Goal: Task Accomplishment & Management: Manage account settings

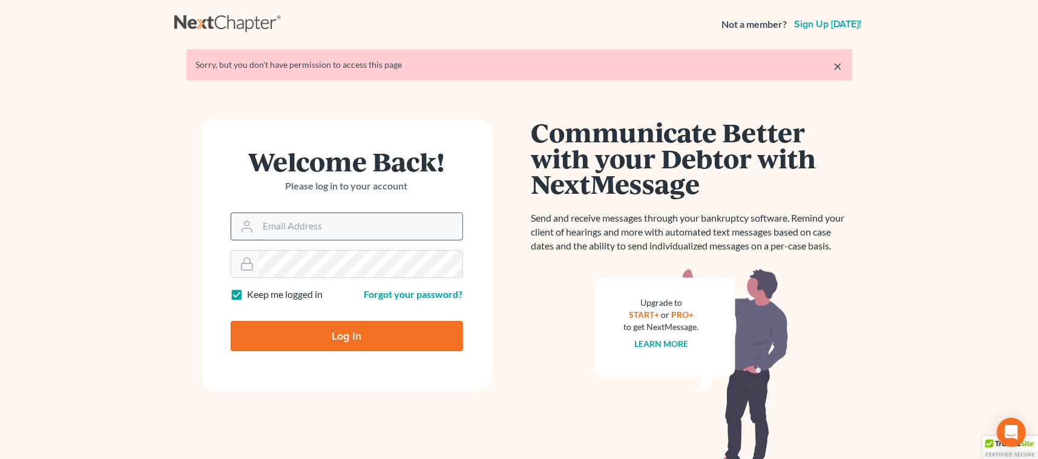
click at [321, 225] on input "Email Address" at bounding box center [361, 226] width 204 height 27
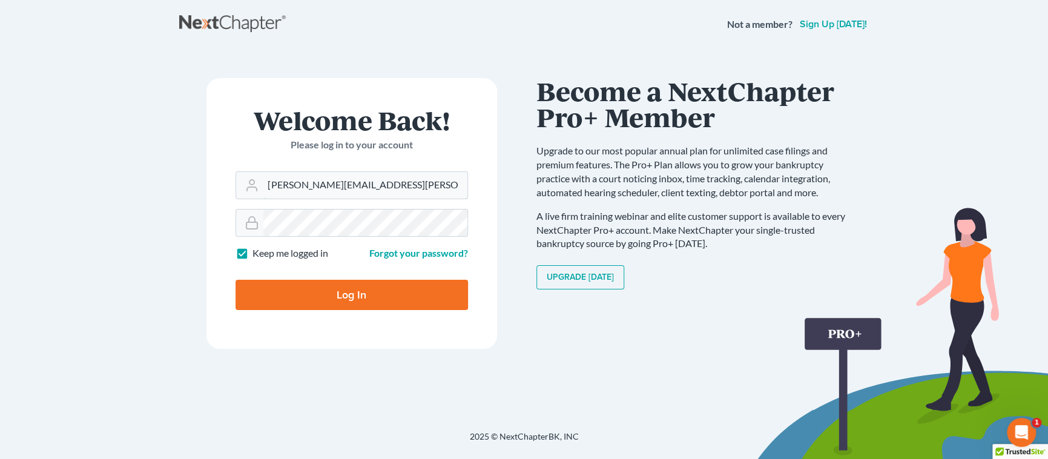
type input "[PERSON_NAME][EMAIL_ADDRESS][PERSON_NAME][DOMAIN_NAME]"
click at [343, 291] on input "Log In" at bounding box center [351, 295] width 232 height 30
type input "Thinking..."
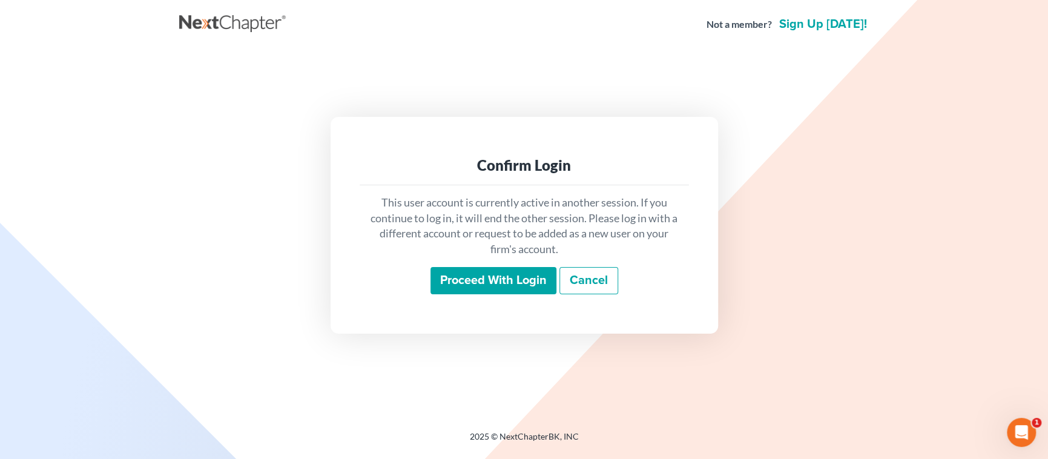
click at [459, 286] on input "Proceed with login" at bounding box center [493, 281] width 126 height 28
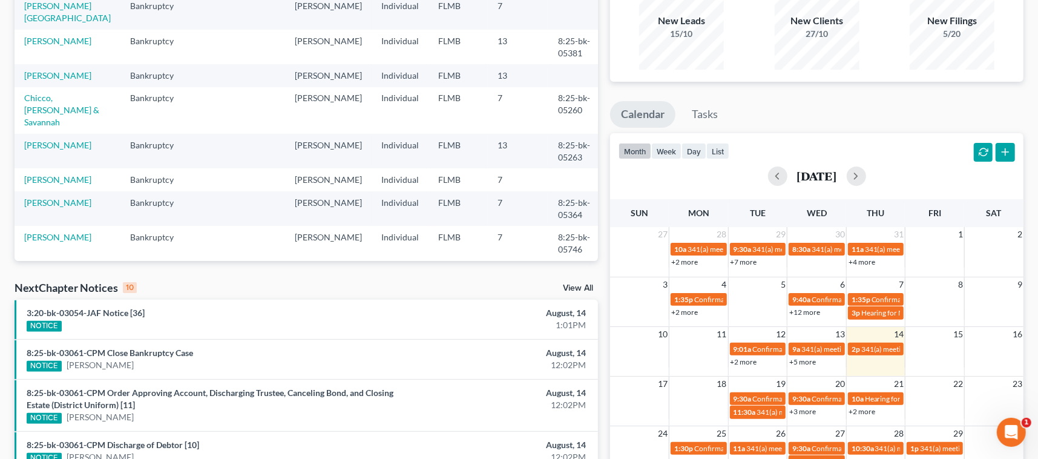
scroll to position [121, 0]
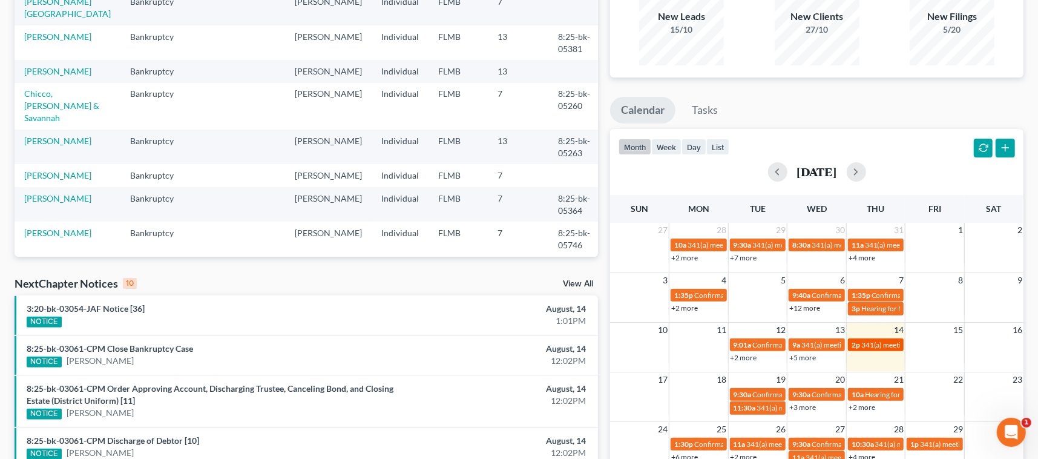
click at [864, 346] on span "341(a) meeting for [PERSON_NAME]" at bounding box center [919, 344] width 117 height 9
select select "Days"
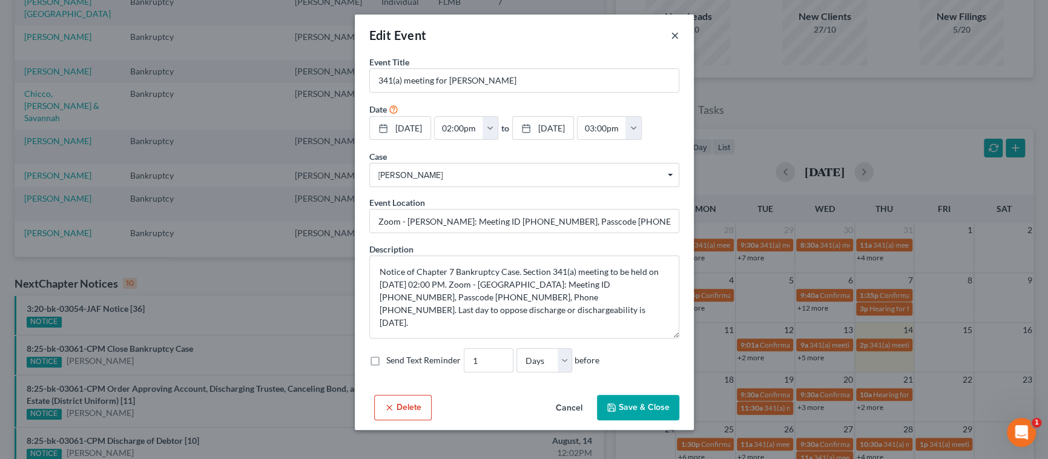
click at [675, 33] on button "×" at bounding box center [675, 35] width 8 height 15
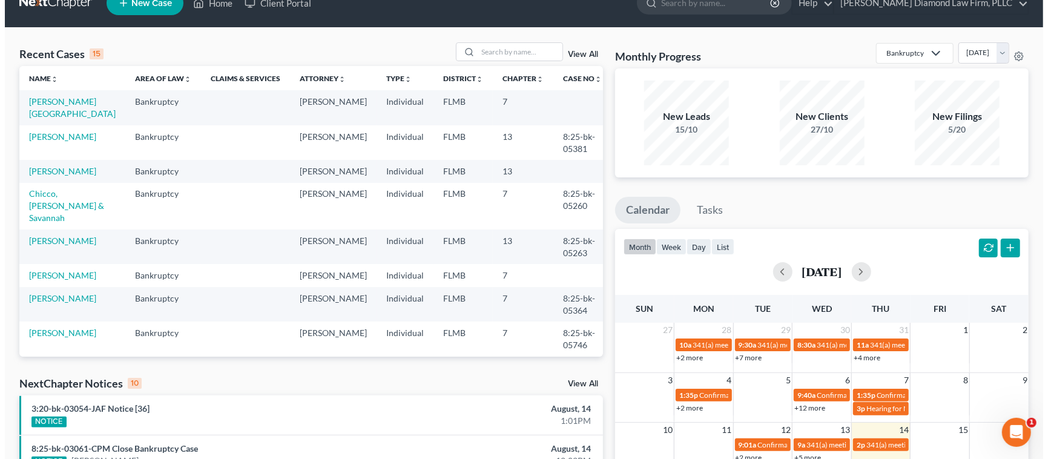
scroll to position [0, 0]
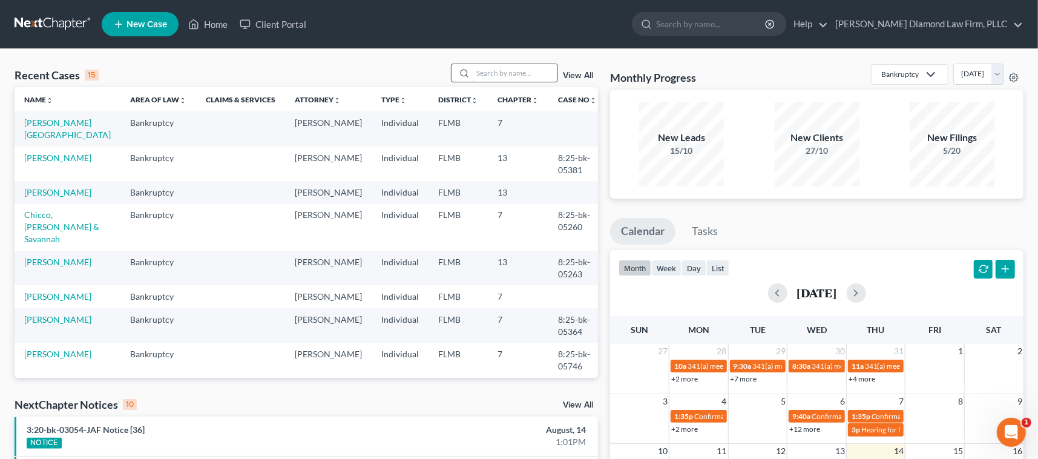
click at [492, 74] on input "search" at bounding box center [515, 73] width 85 height 18
type input "baza"
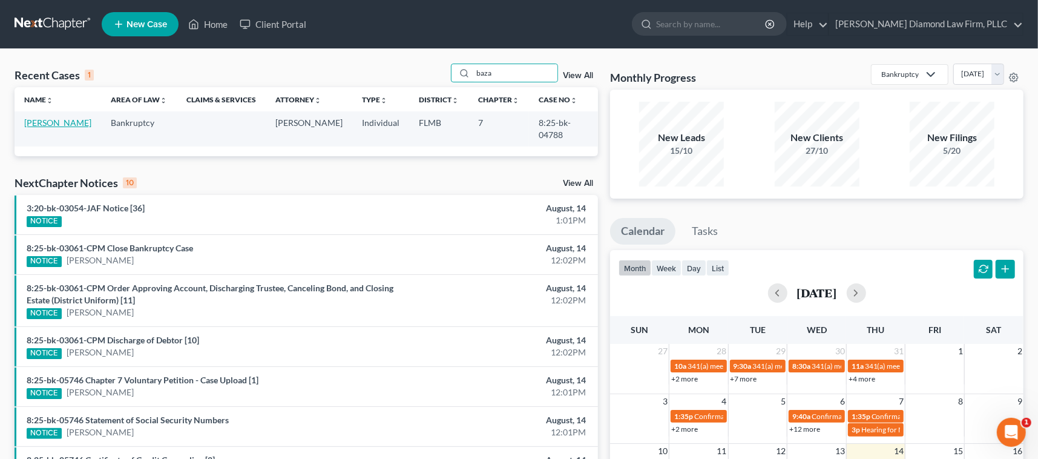
click at [53, 120] on link "[PERSON_NAME]" at bounding box center [57, 122] width 67 height 10
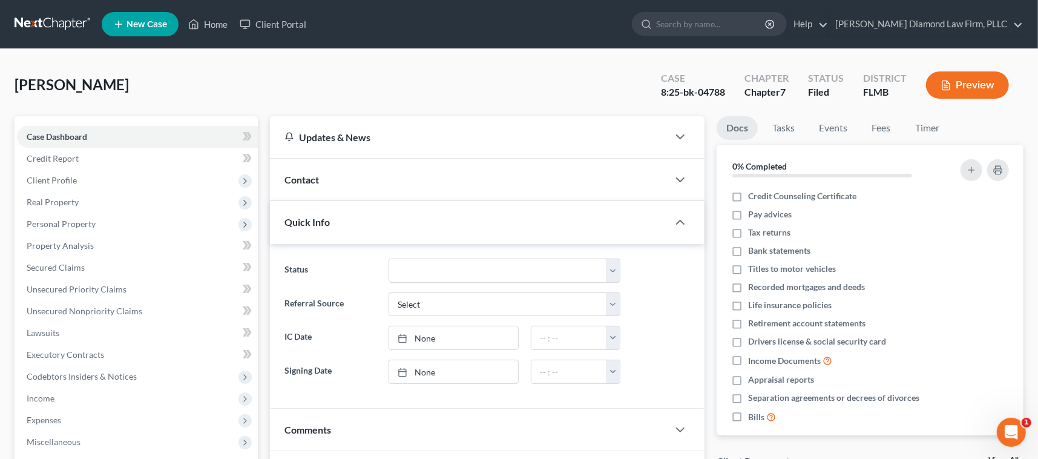
click at [963, 81] on button "Preview" at bounding box center [967, 84] width 83 height 27
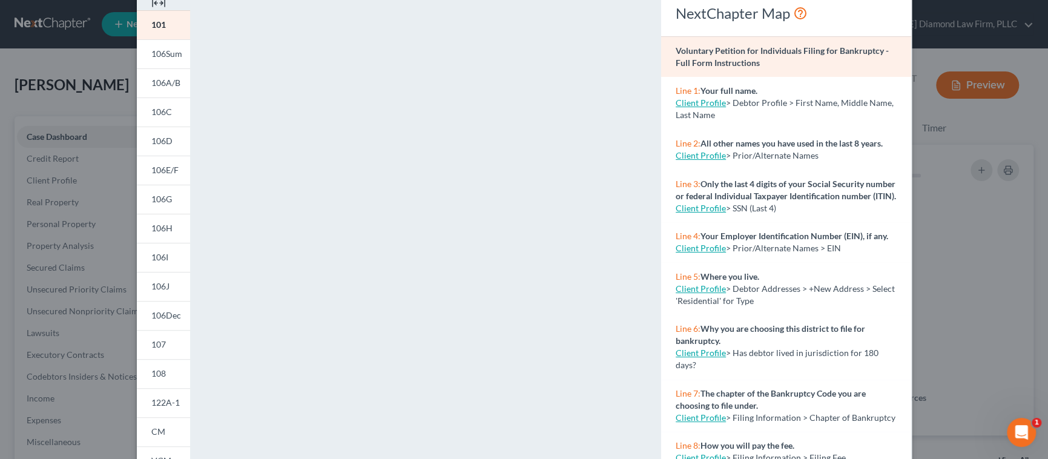
scroll to position [224, 0]
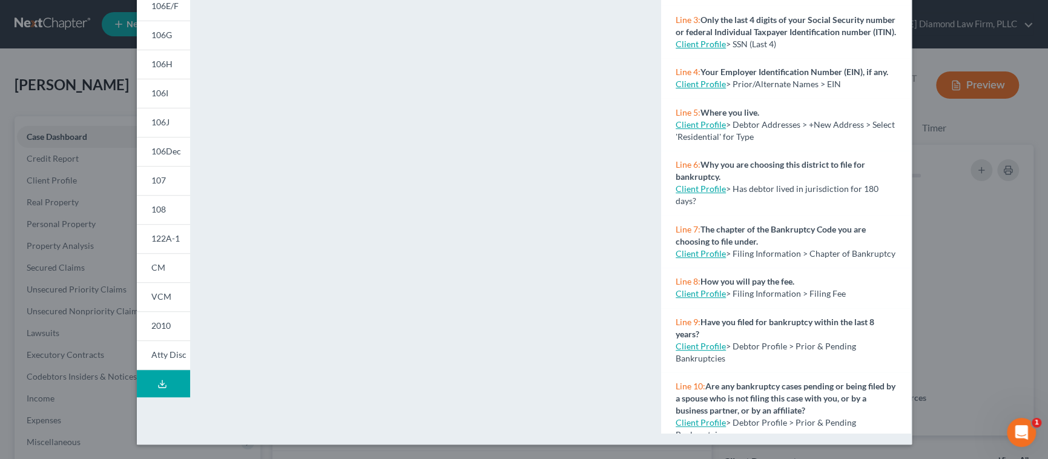
click at [162, 383] on line at bounding box center [162, 382] width 0 height 5
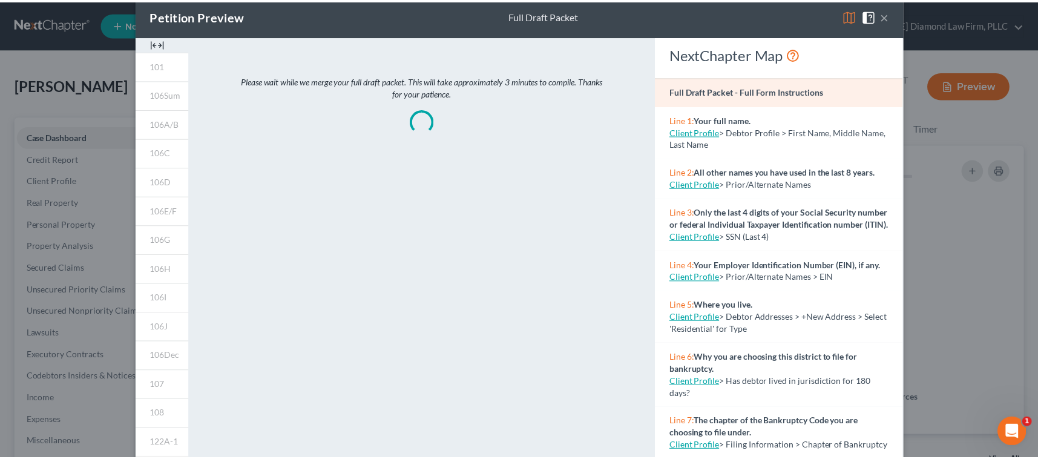
scroll to position [0, 0]
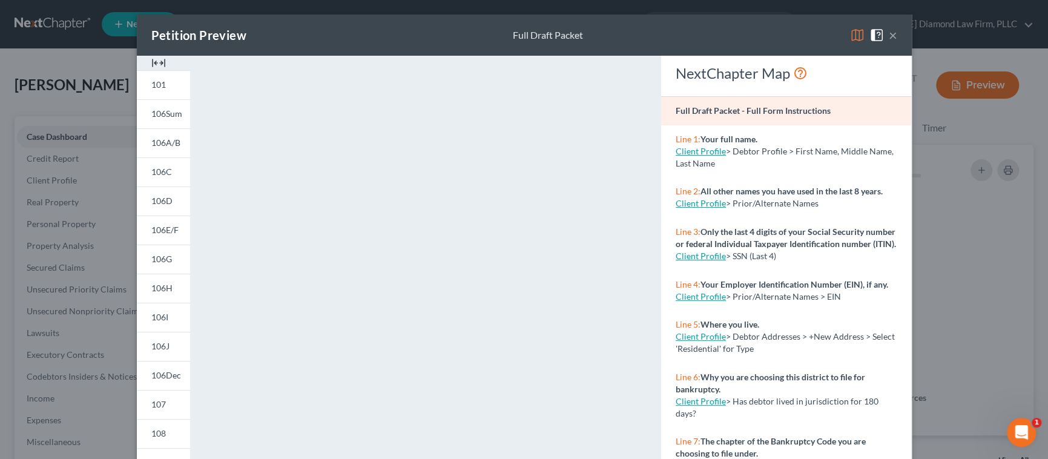
click at [890, 36] on button "×" at bounding box center [893, 35] width 8 height 15
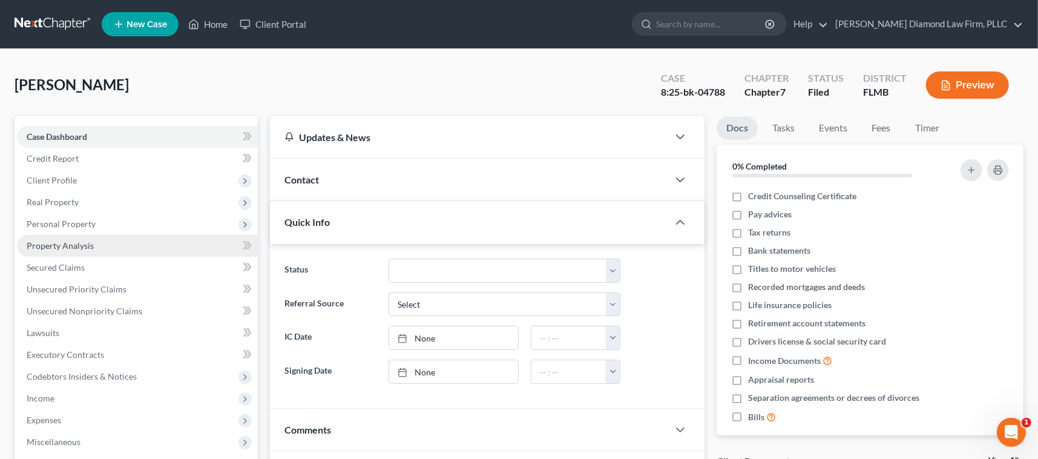
click at [87, 246] on span "Property Analysis" at bounding box center [60, 245] width 67 height 10
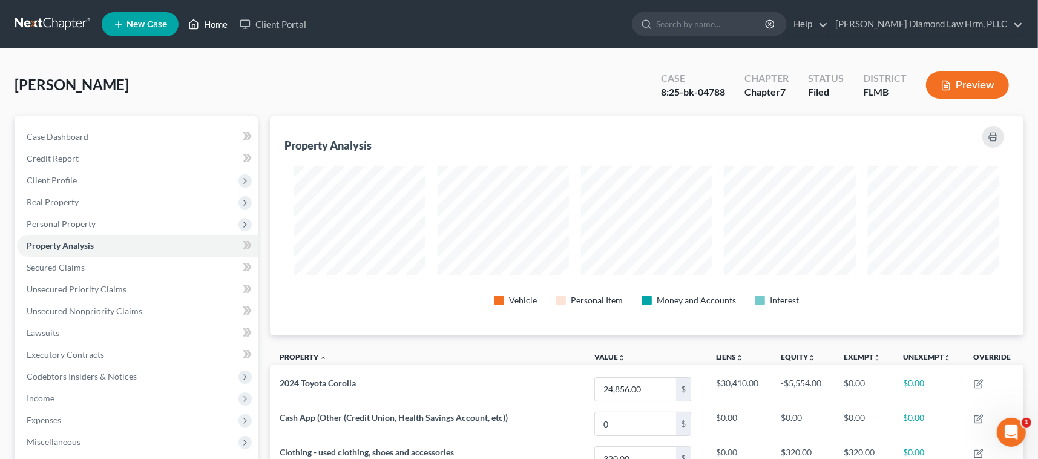
click at [208, 25] on link "Home" at bounding box center [207, 24] width 51 height 22
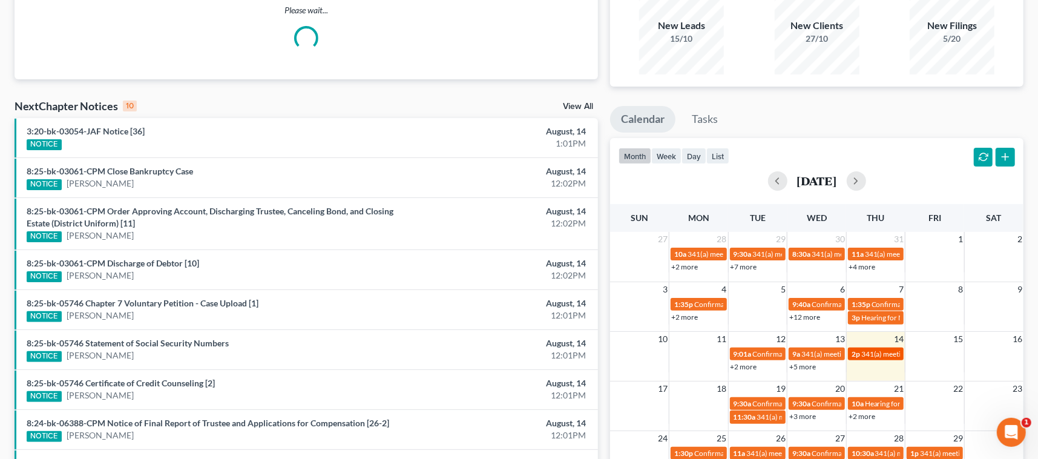
scroll to position [121, 0]
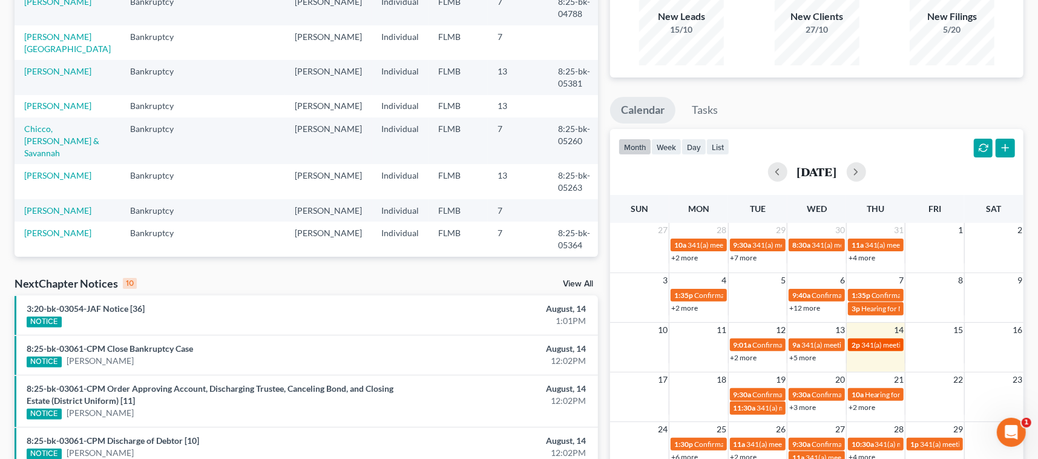
click at [871, 345] on span "341(a) meeting for [PERSON_NAME]" at bounding box center [919, 344] width 117 height 9
select select "Days"
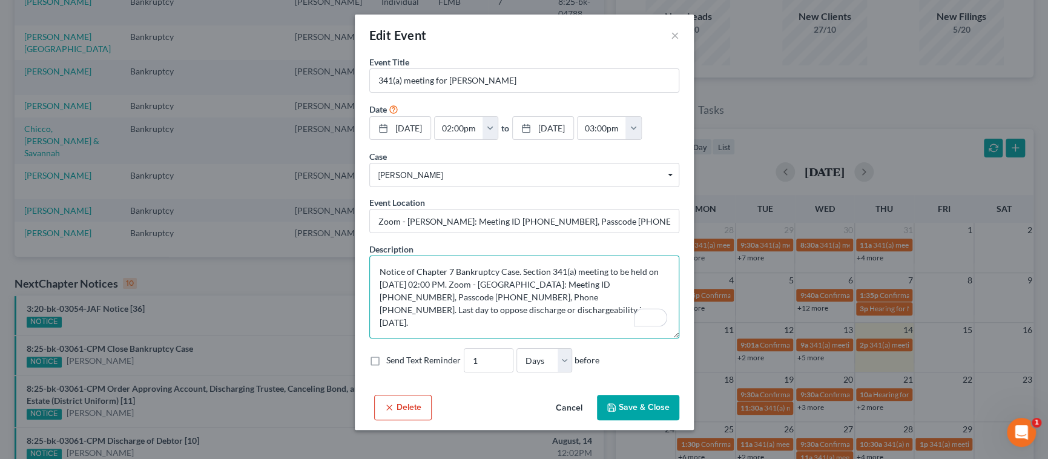
drag, startPoint x: 624, startPoint y: 282, endPoint x: 573, endPoint y: 286, distance: 51.0
click at [573, 286] on textarea "Notice of Chapter 7 Bankruptcy Case. Section 341(a) meeting to be held on [DATE…" at bounding box center [524, 296] width 310 height 83
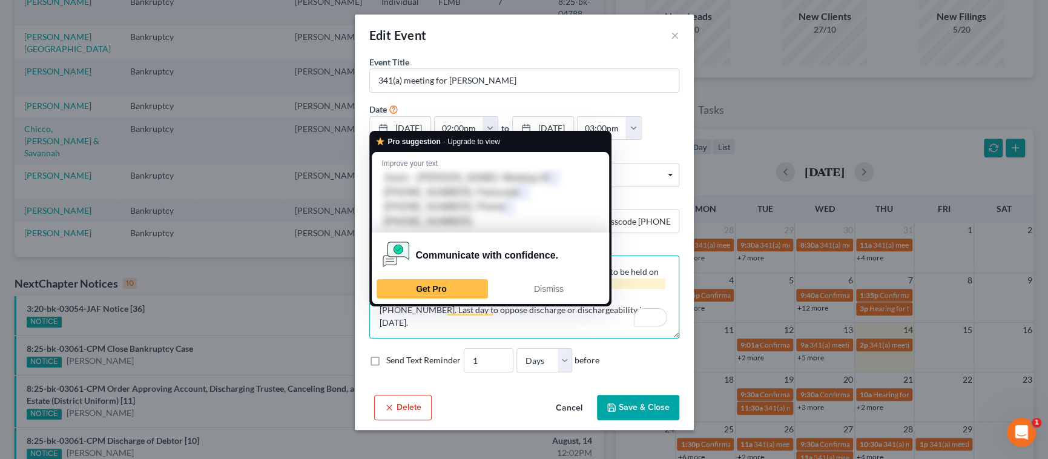
drag, startPoint x: 427, startPoint y: 296, endPoint x: 380, endPoint y: 297, distance: 47.8
click at [380, 297] on textarea "Notice of Chapter 7 Bankruptcy Case. Section 341(a) meeting to be held on [DATE…" at bounding box center [524, 296] width 310 height 83
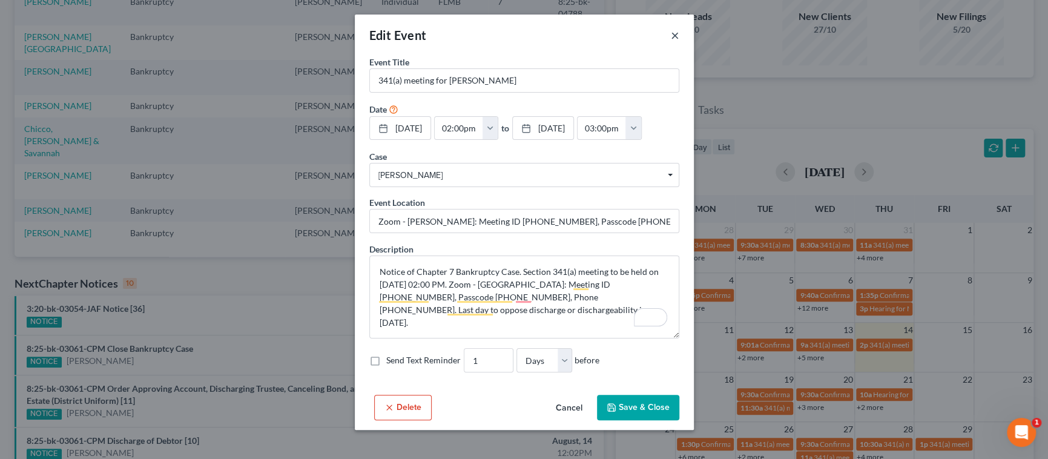
click at [674, 36] on button "×" at bounding box center [675, 35] width 8 height 15
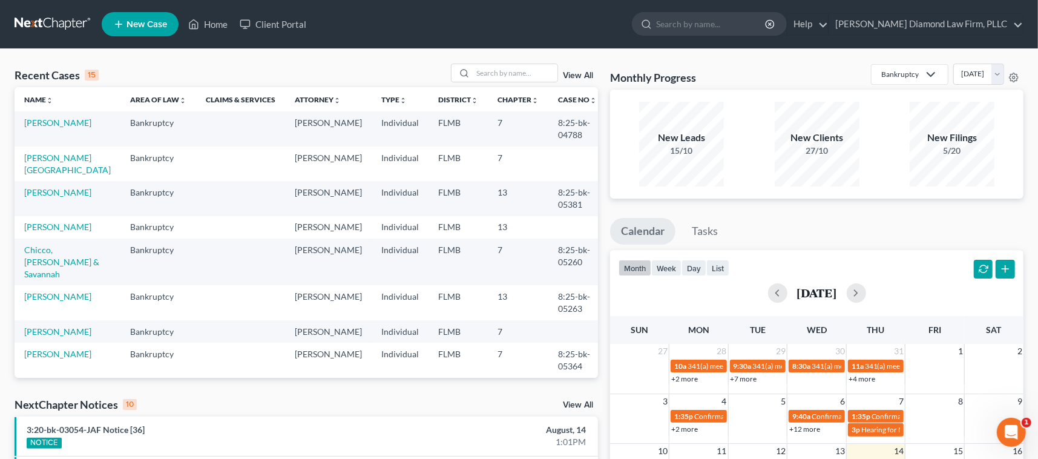
scroll to position [0, 0]
click at [48, 126] on link "[PERSON_NAME]" at bounding box center [57, 122] width 67 height 10
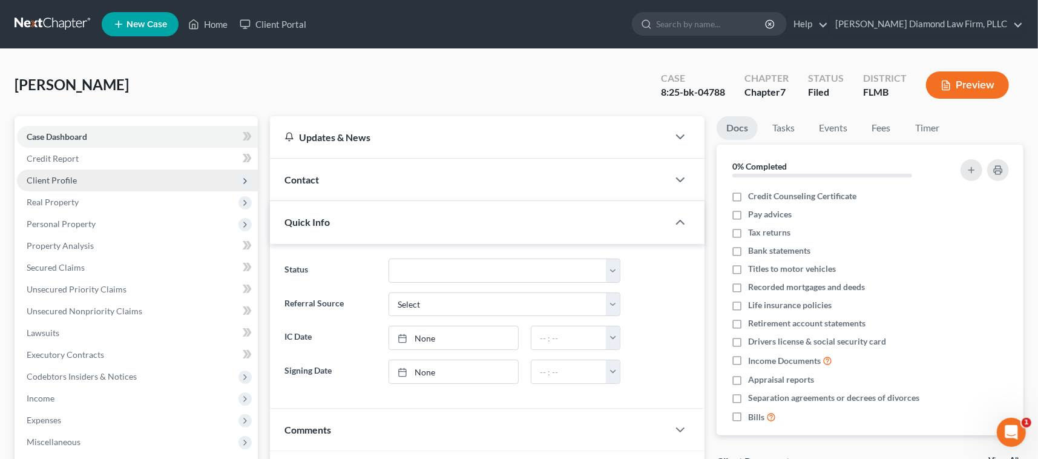
click at [56, 183] on span "Client Profile" at bounding box center [52, 180] width 50 height 10
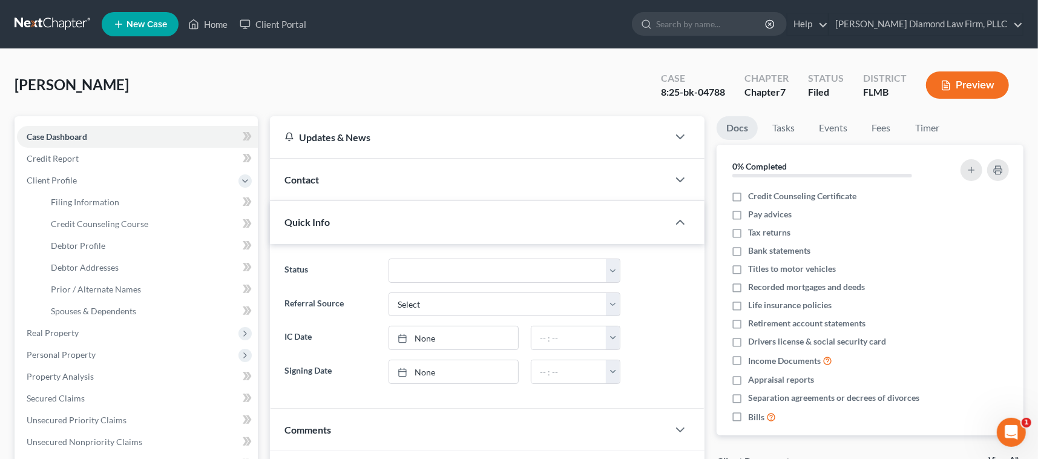
click at [433, 208] on div "Quick Info" at bounding box center [469, 222] width 398 height 42
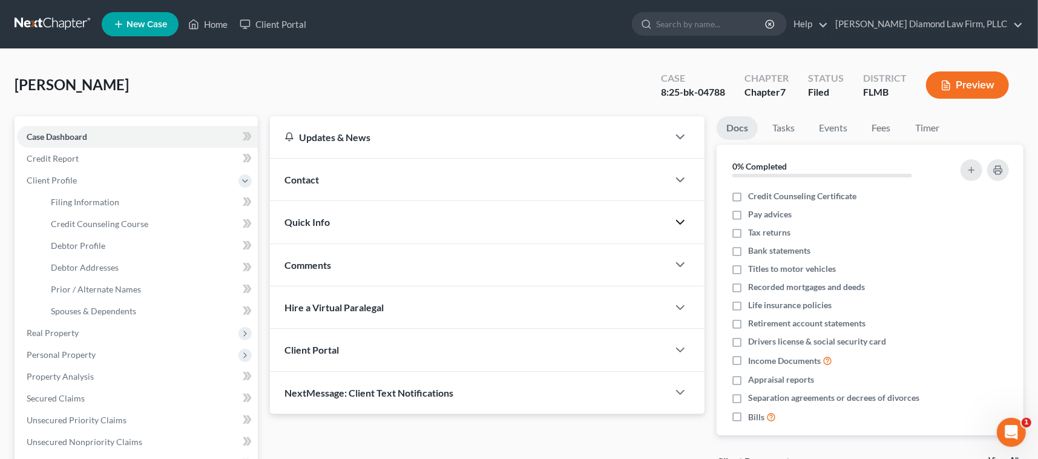
click at [679, 223] on polyline "button" at bounding box center [680, 222] width 7 height 4
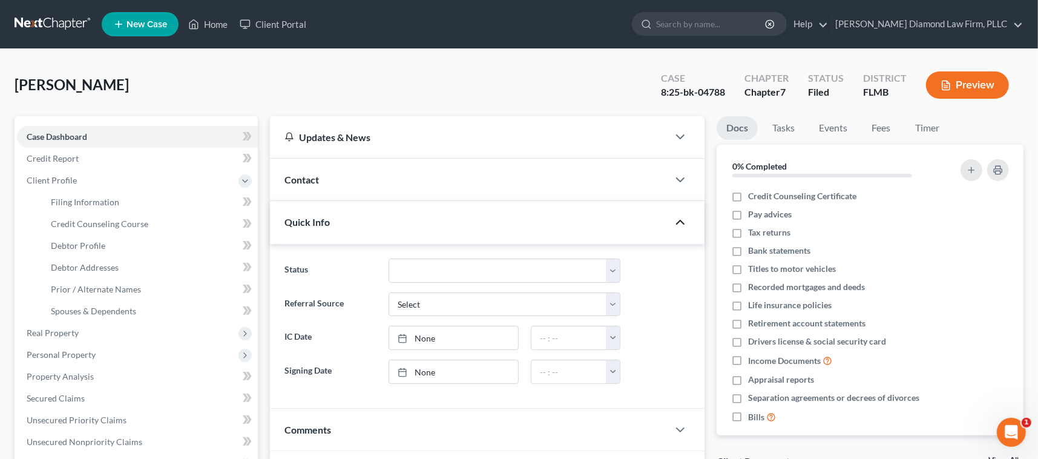
click at [676, 222] on icon "button" at bounding box center [680, 222] width 15 height 15
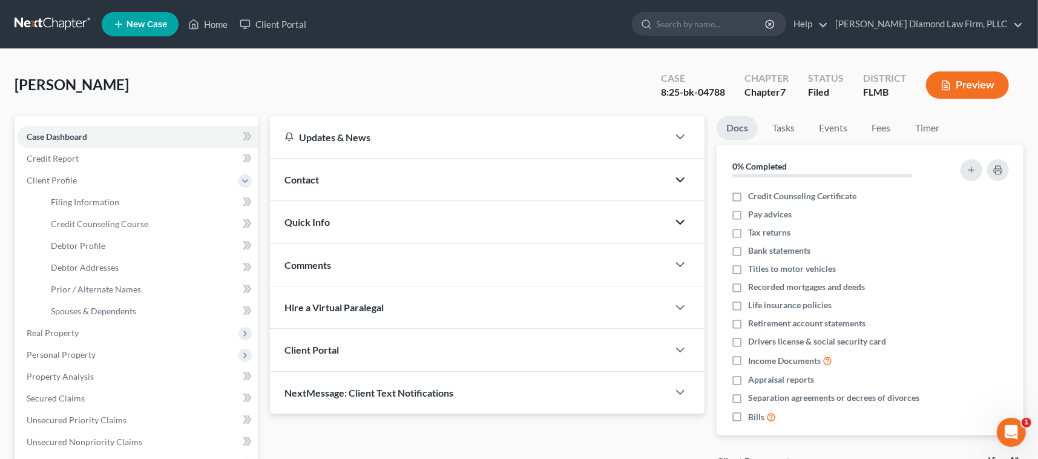
click at [677, 180] on icon "button" at bounding box center [680, 180] width 15 height 15
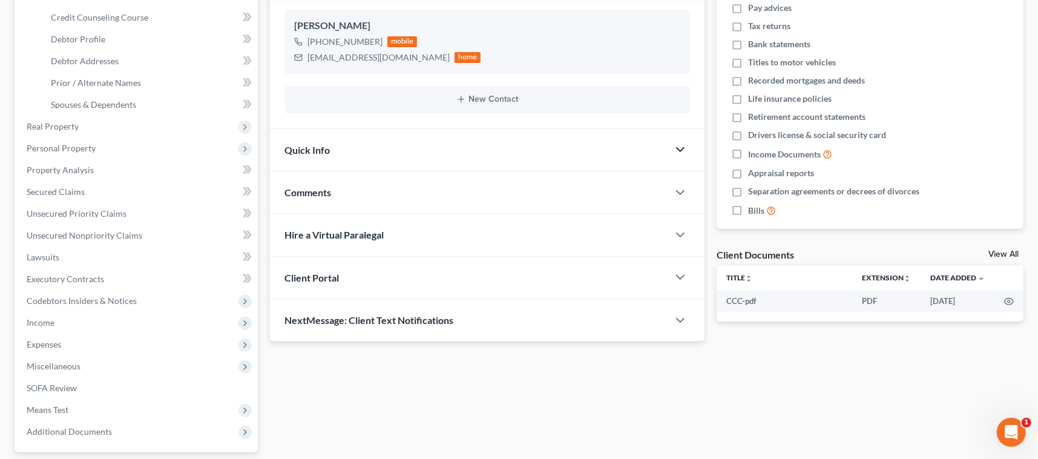
scroll to position [242, 0]
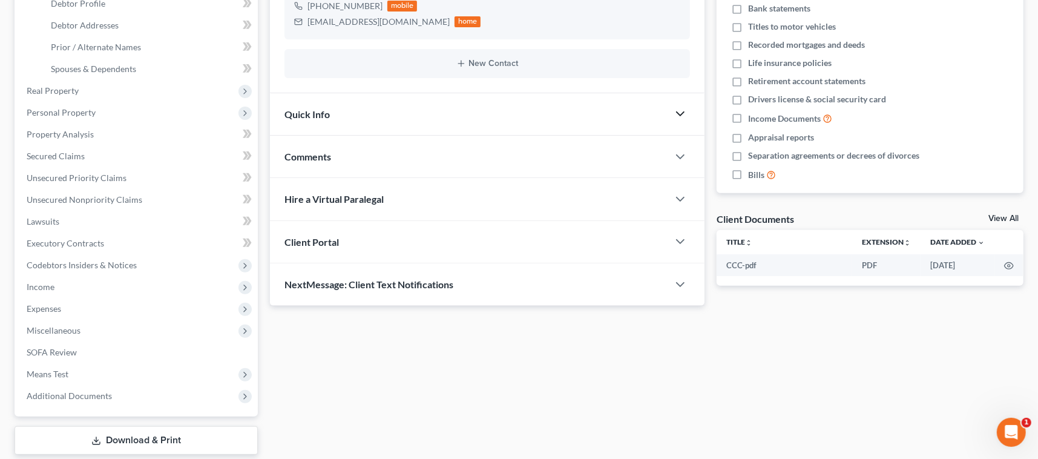
click at [681, 112] on icon "button" at bounding box center [680, 114] width 15 height 15
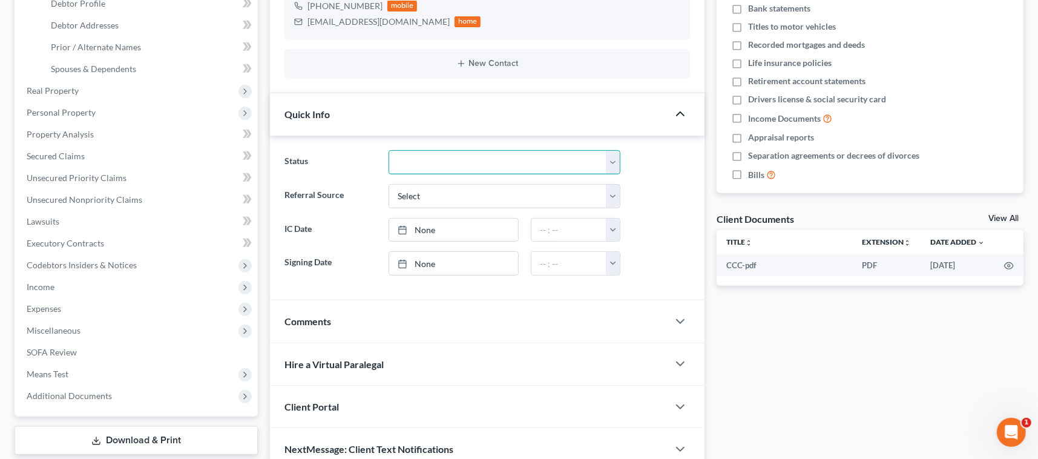
click at [452, 167] on select "Discharged Discharge Litigation Dismissal Notice Dismissed Filed Filed / Pre 34…" at bounding box center [505, 162] width 232 height 24
select select "12"
click at [389, 150] on select "Discharged Discharge Litigation Dismissal Notice Dismissed Filed Filed / Pre 34…" at bounding box center [505, 162] width 232 height 24
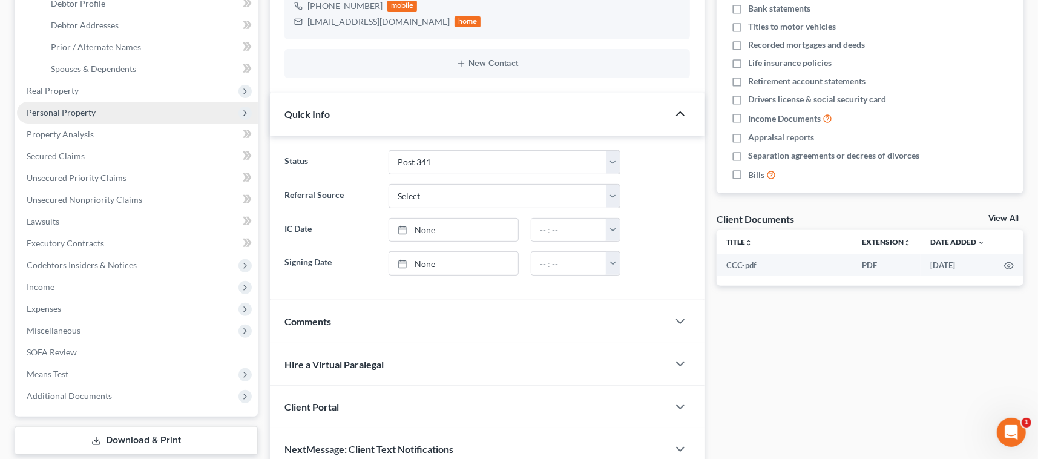
click at [98, 112] on span "Personal Property" at bounding box center [137, 113] width 241 height 22
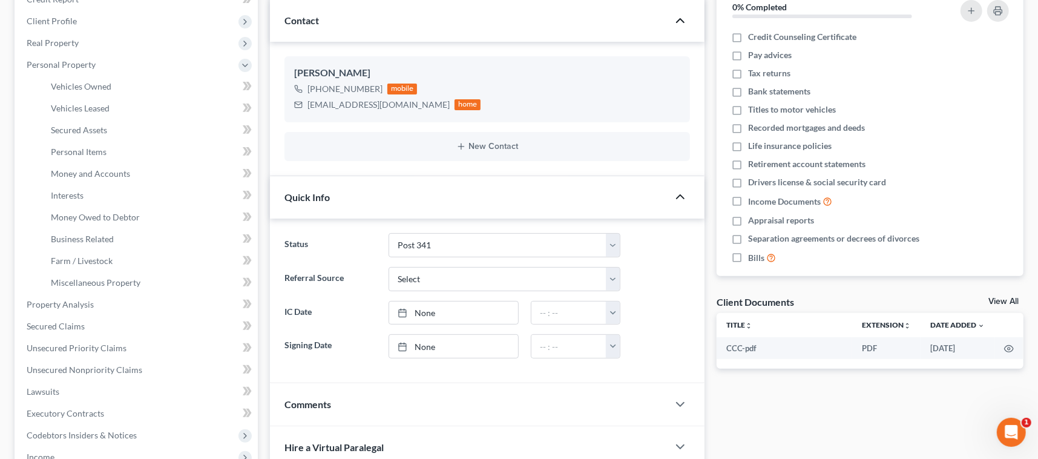
scroll to position [0, 0]
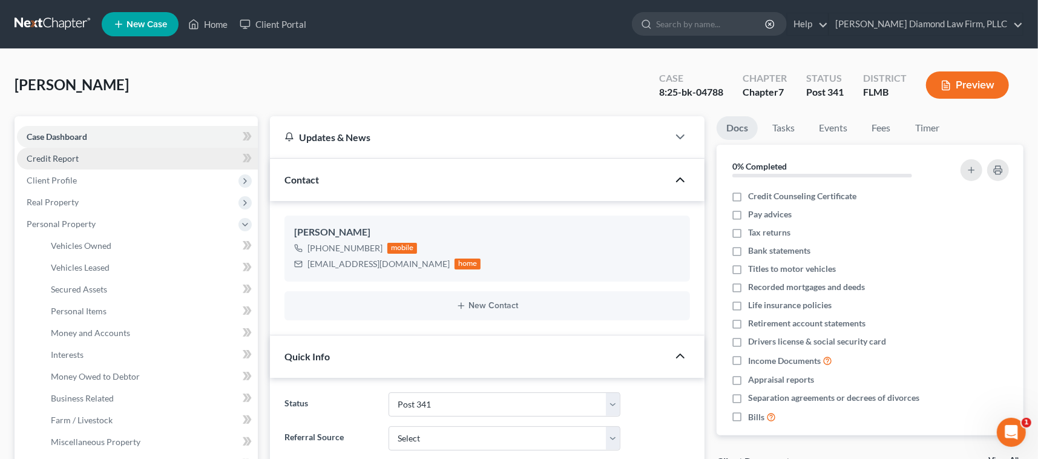
click at [54, 154] on span "Credit Report" at bounding box center [53, 158] width 52 height 10
